Goal: Use online tool/utility: Utilize a website feature to perform a specific function

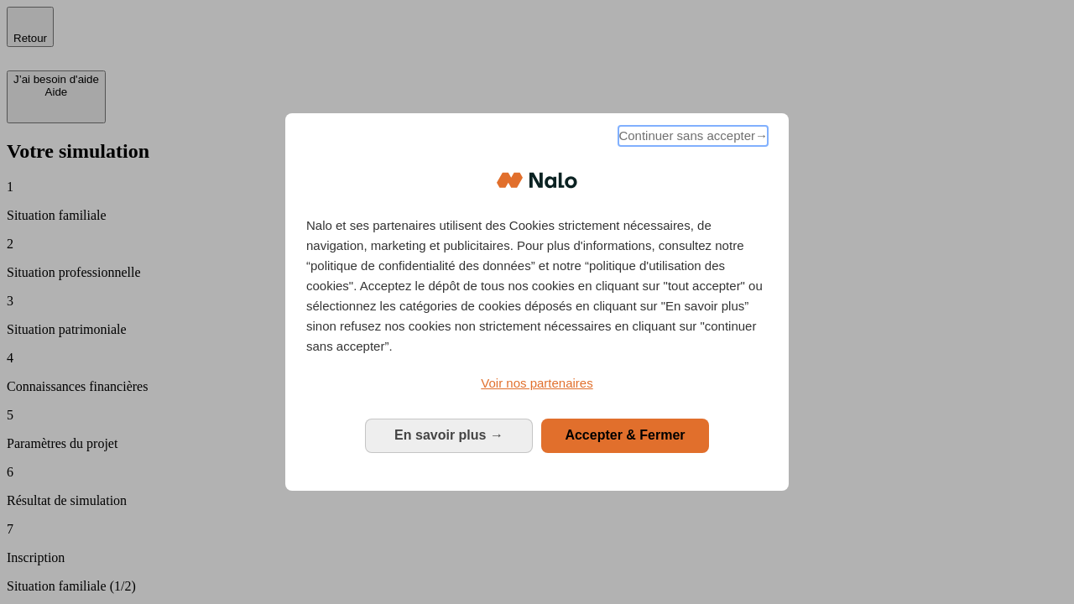
click at [692, 138] on span "Continuer sans accepter →" at bounding box center [693, 136] width 149 height 20
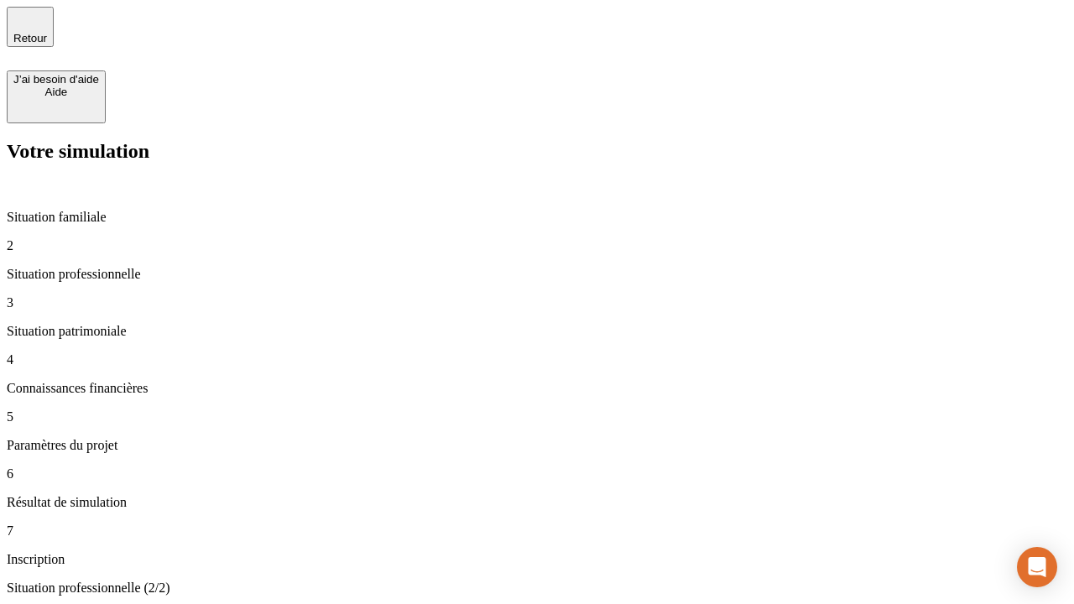
type input "30 000"
